Goal: Task Accomplishment & Management: Complete application form

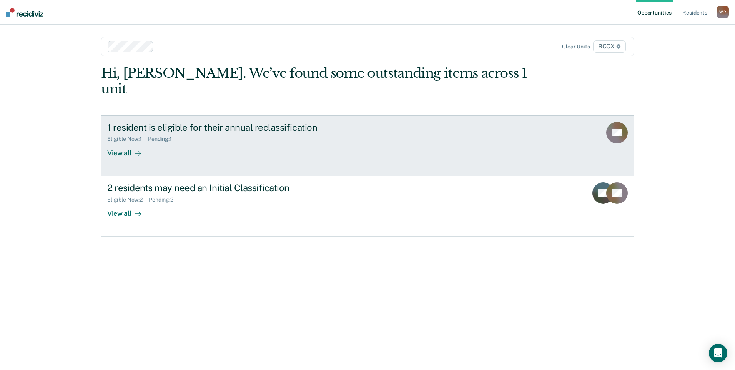
click at [135, 150] on icon at bounding box center [138, 153] width 6 height 6
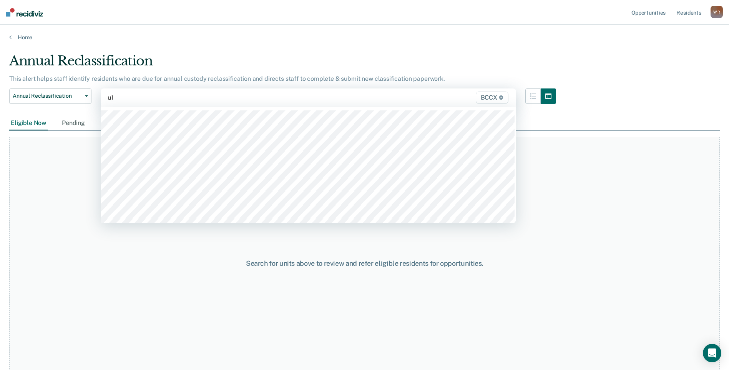
type input "u17"
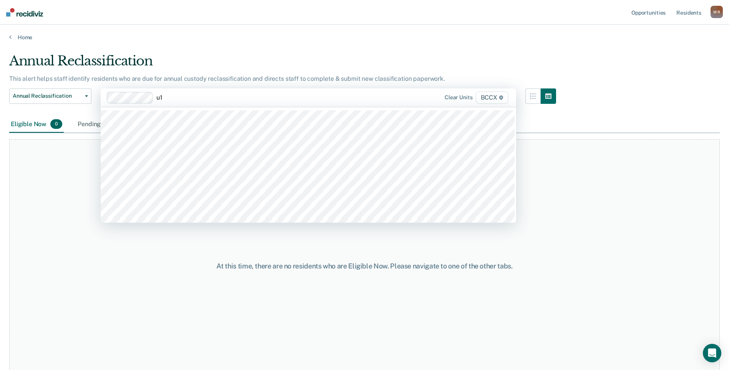
type input "u18"
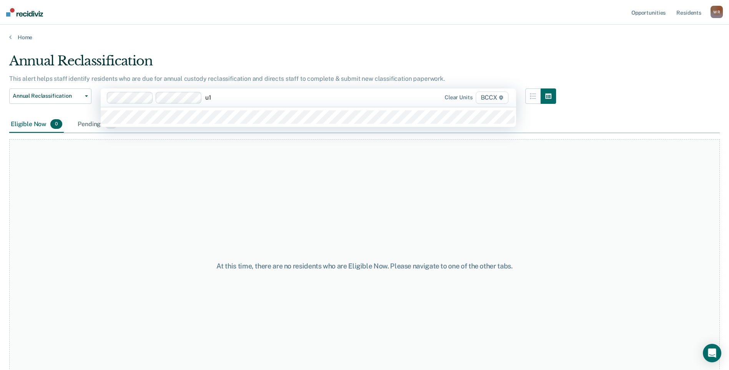
type input "u19"
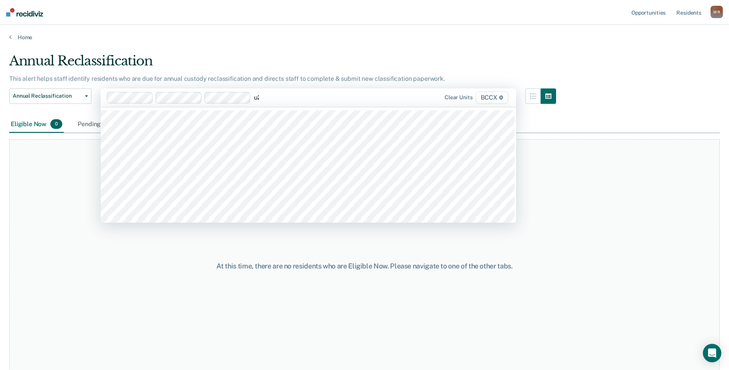
type input "u20"
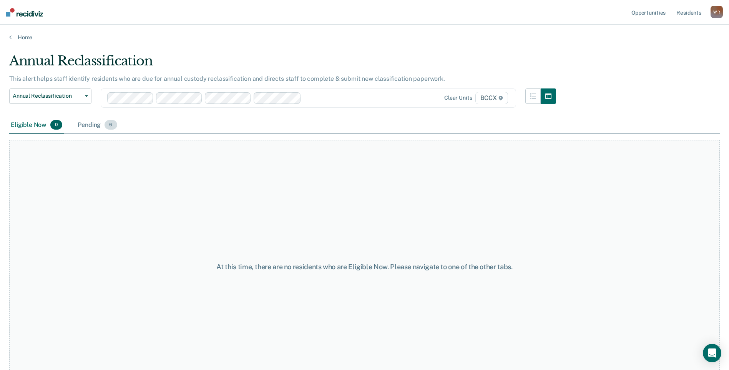
click at [93, 126] on div "Pending 6" at bounding box center [97, 125] width 42 height 17
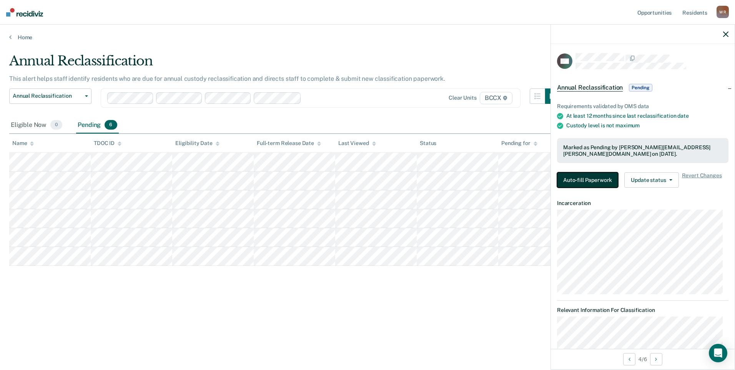
click at [594, 178] on button "Auto-fill Paperwork" at bounding box center [587, 179] width 61 height 15
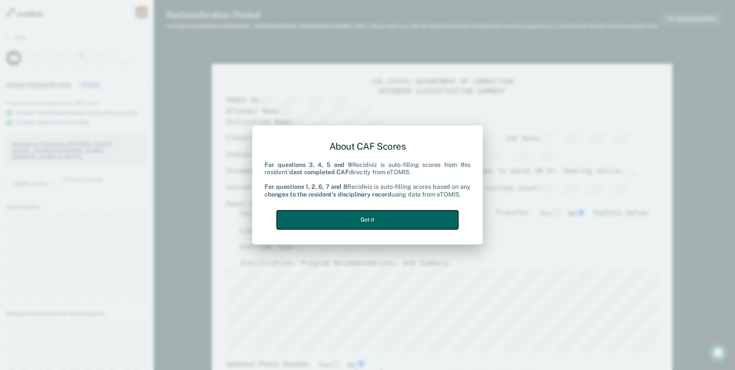
click at [382, 220] on button "Got it" at bounding box center [367, 219] width 181 height 19
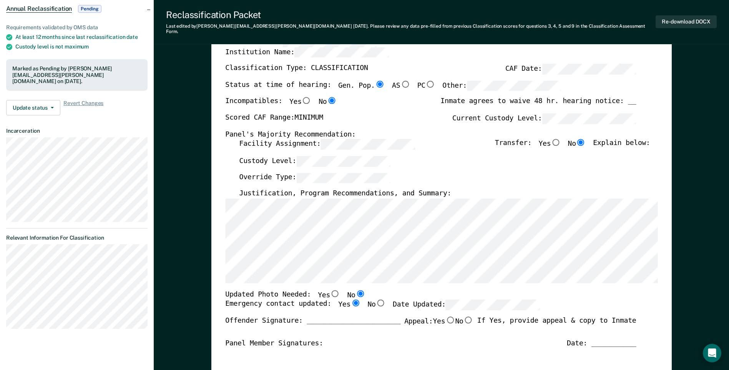
scroll to position [115, 0]
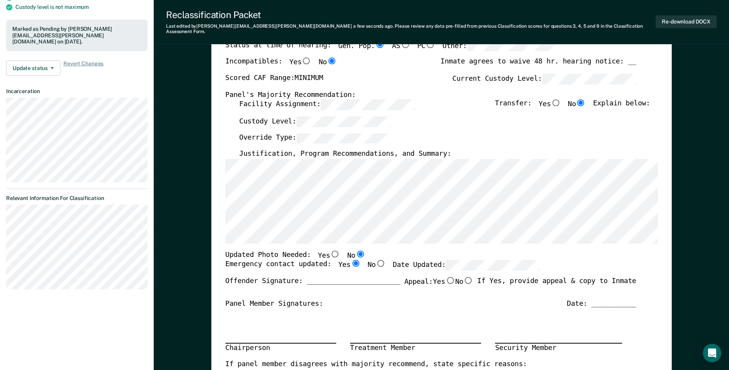
click at [420, 262] on label "Date Updated:" at bounding box center [466, 265] width 147 height 10
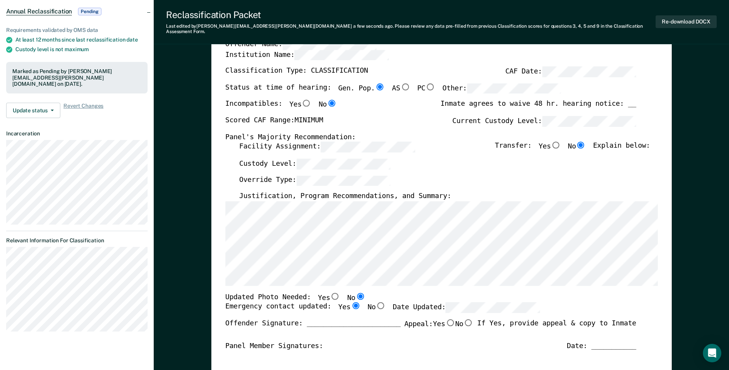
scroll to position [154, 0]
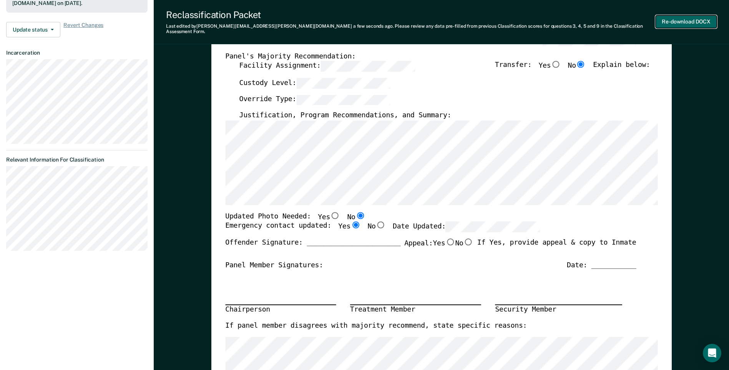
click at [691, 22] on button "Re-download DOCX" at bounding box center [686, 21] width 61 height 13
type textarea "x"
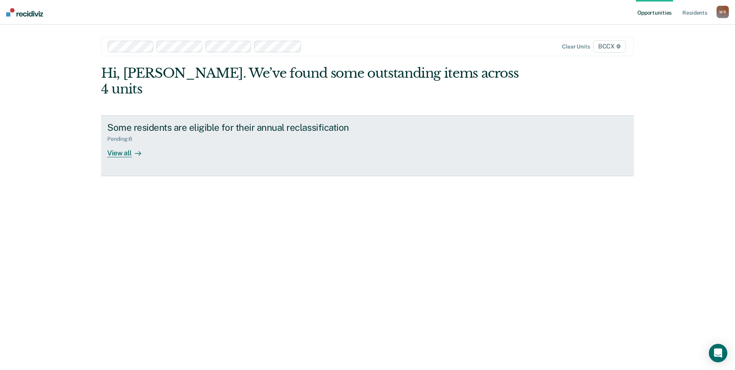
click at [119, 142] on div "View all" at bounding box center [128, 149] width 43 height 15
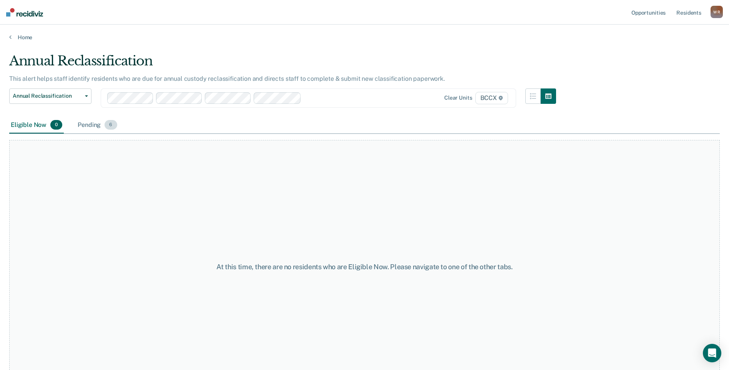
click at [95, 125] on div "Pending 6" at bounding box center [97, 125] width 42 height 17
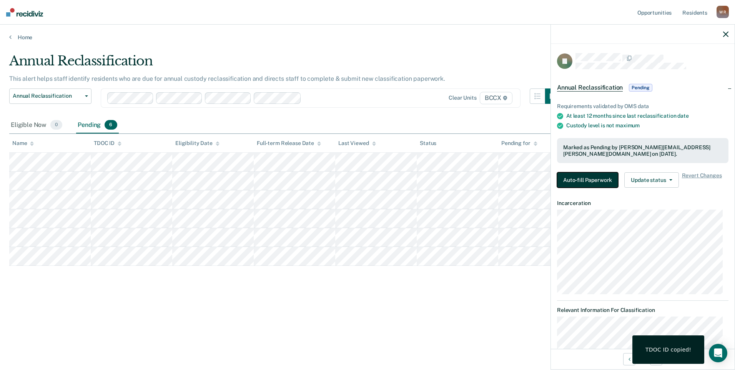
click at [591, 182] on button "Auto-fill Paperwork" at bounding box center [587, 179] width 61 height 15
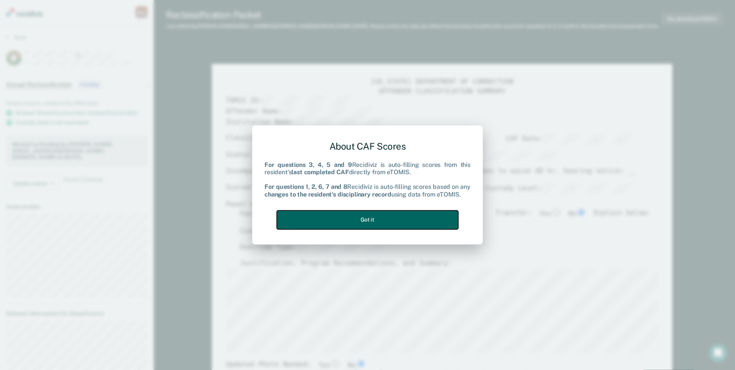
click at [359, 215] on button "Got it" at bounding box center [367, 219] width 181 height 19
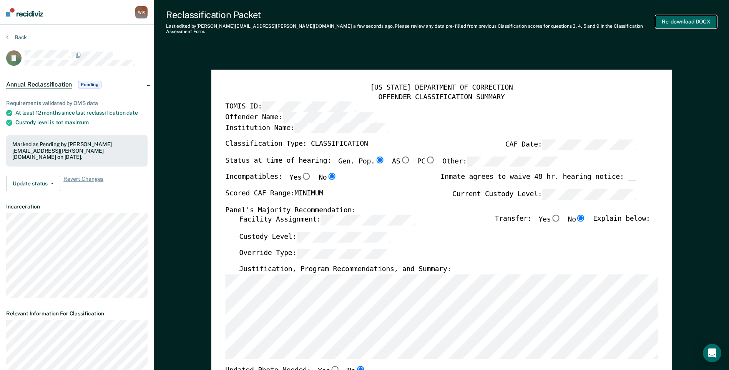
click at [685, 20] on button "Re-download DOCX" at bounding box center [686, 21] width 61 height 13
type textarea "x"
click at [13, 34] on button "Back" at bounding box center [16, 37] width 21 height 7
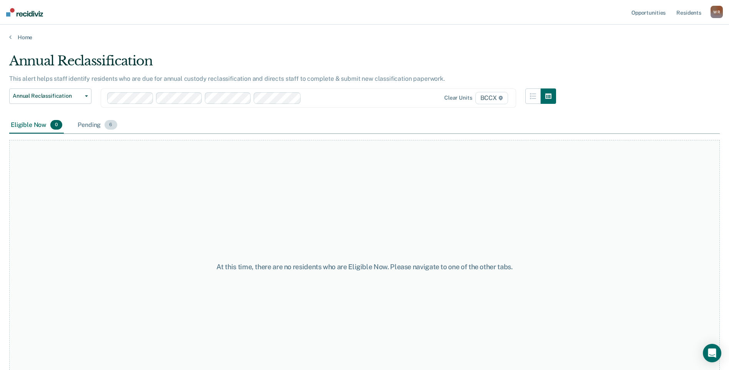
click at [88, 131] on div "Pending 6" at bounding box center [97, 125] width 42 height 17
